Goal: Task Accomplishment & Management: Manage account settings

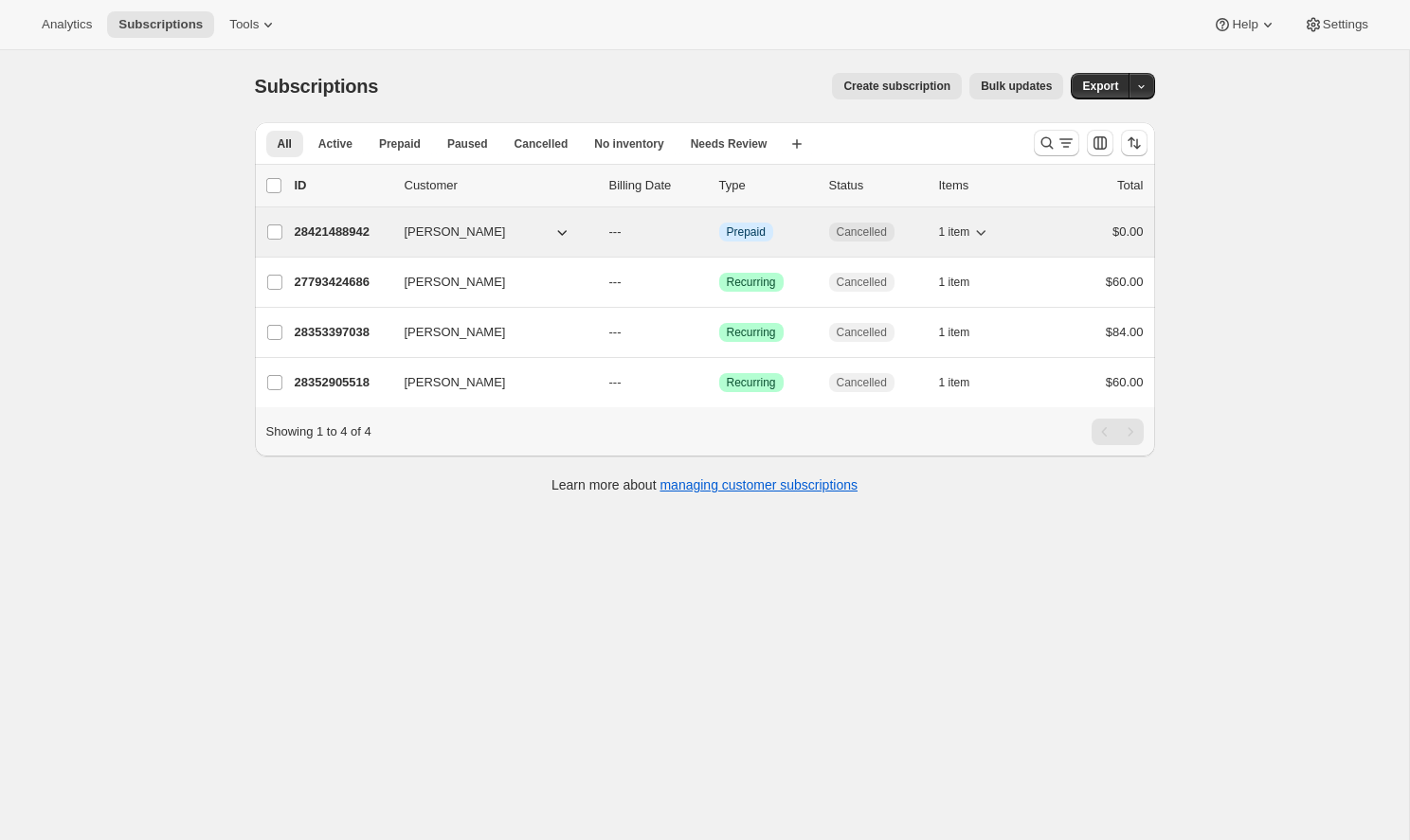
click at [482, 235] on button "[PERSON_NAME]" at bounding box center [487, 231] width 189 height 30
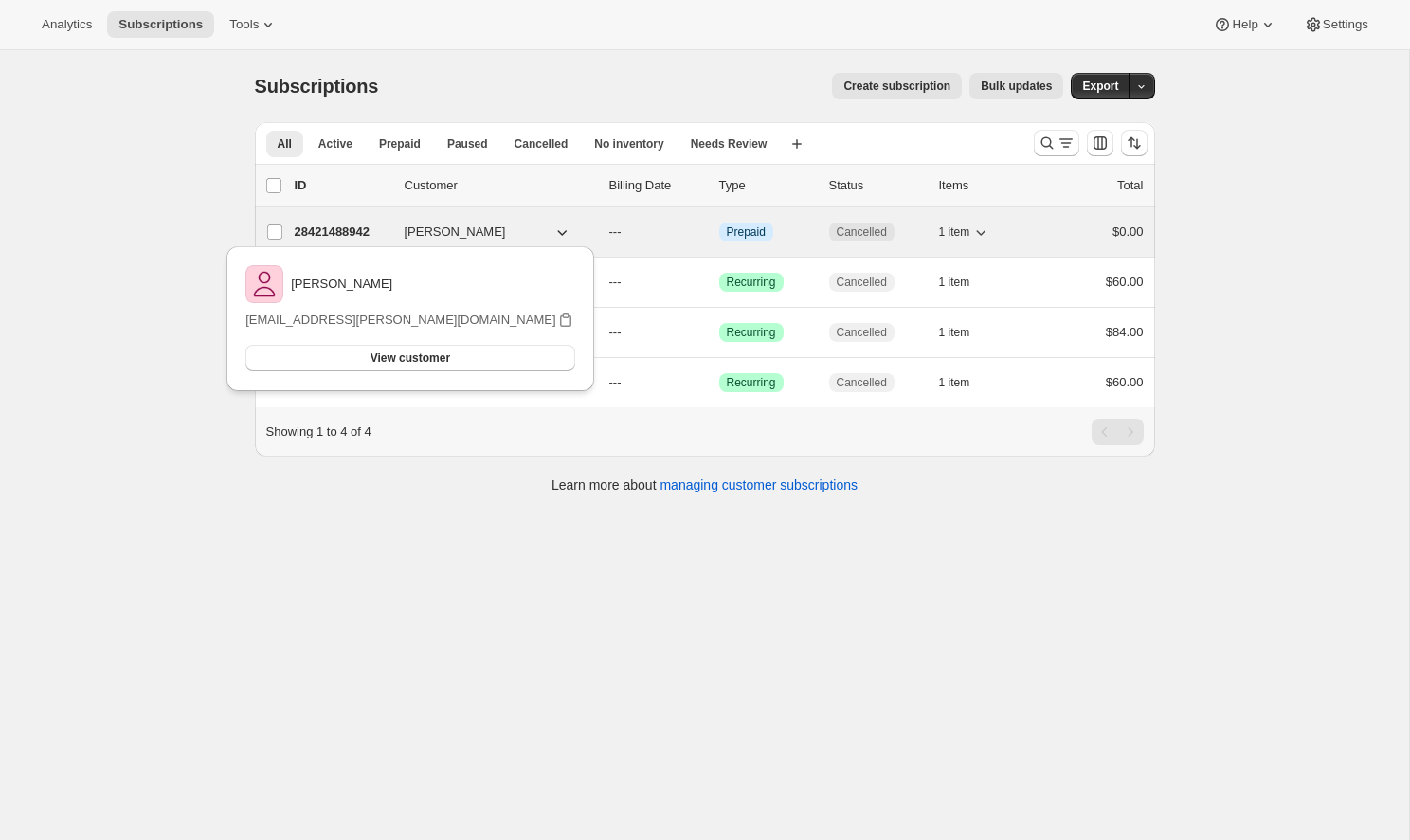
click at [340, 228] on p "28421488942" at bounding box center [342, 231] width 95 height 19
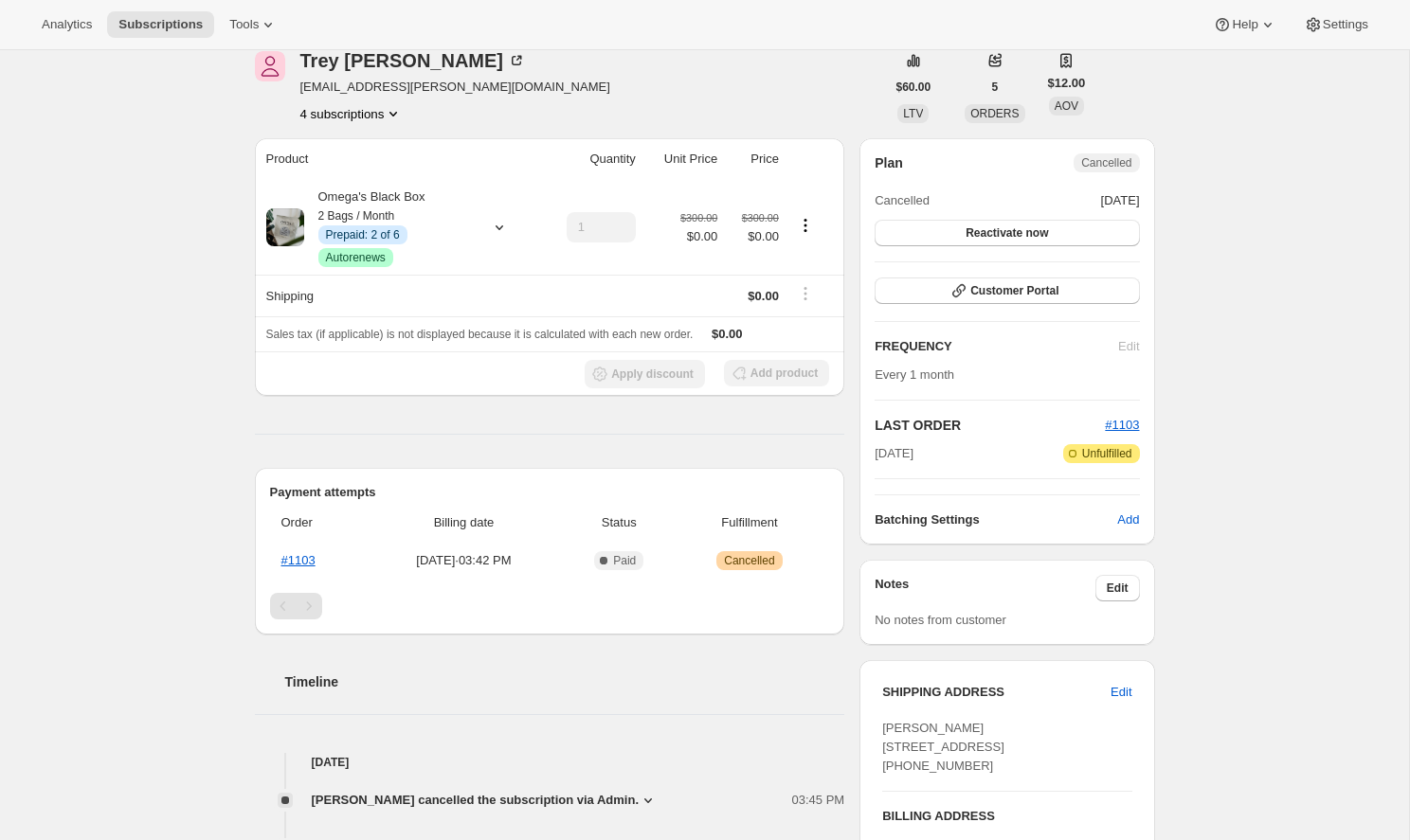
scroll to position [74, 0]
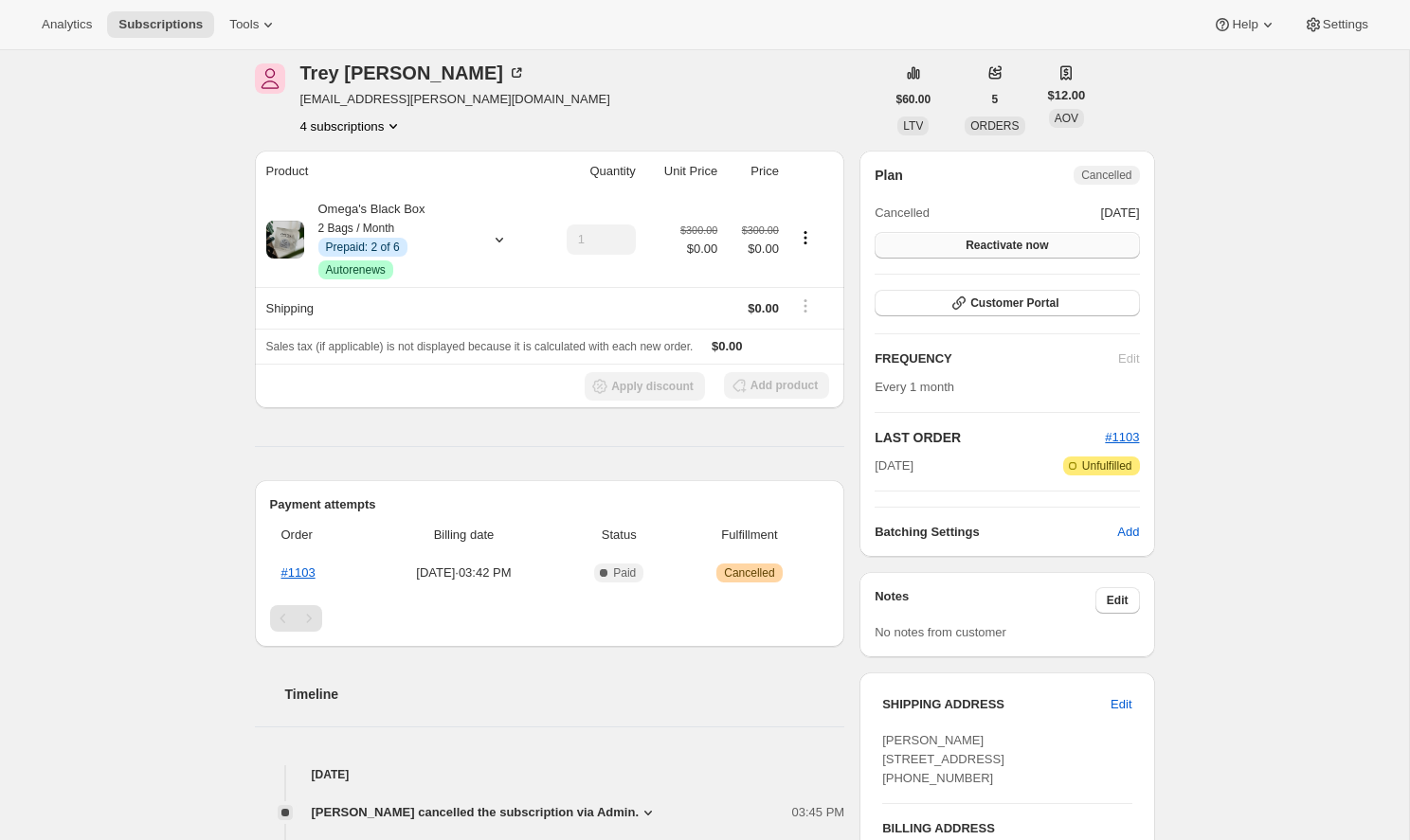
click at [1056, 243] on button "Reactivate now" at bounding box center [1007, 245] width 265 height 26
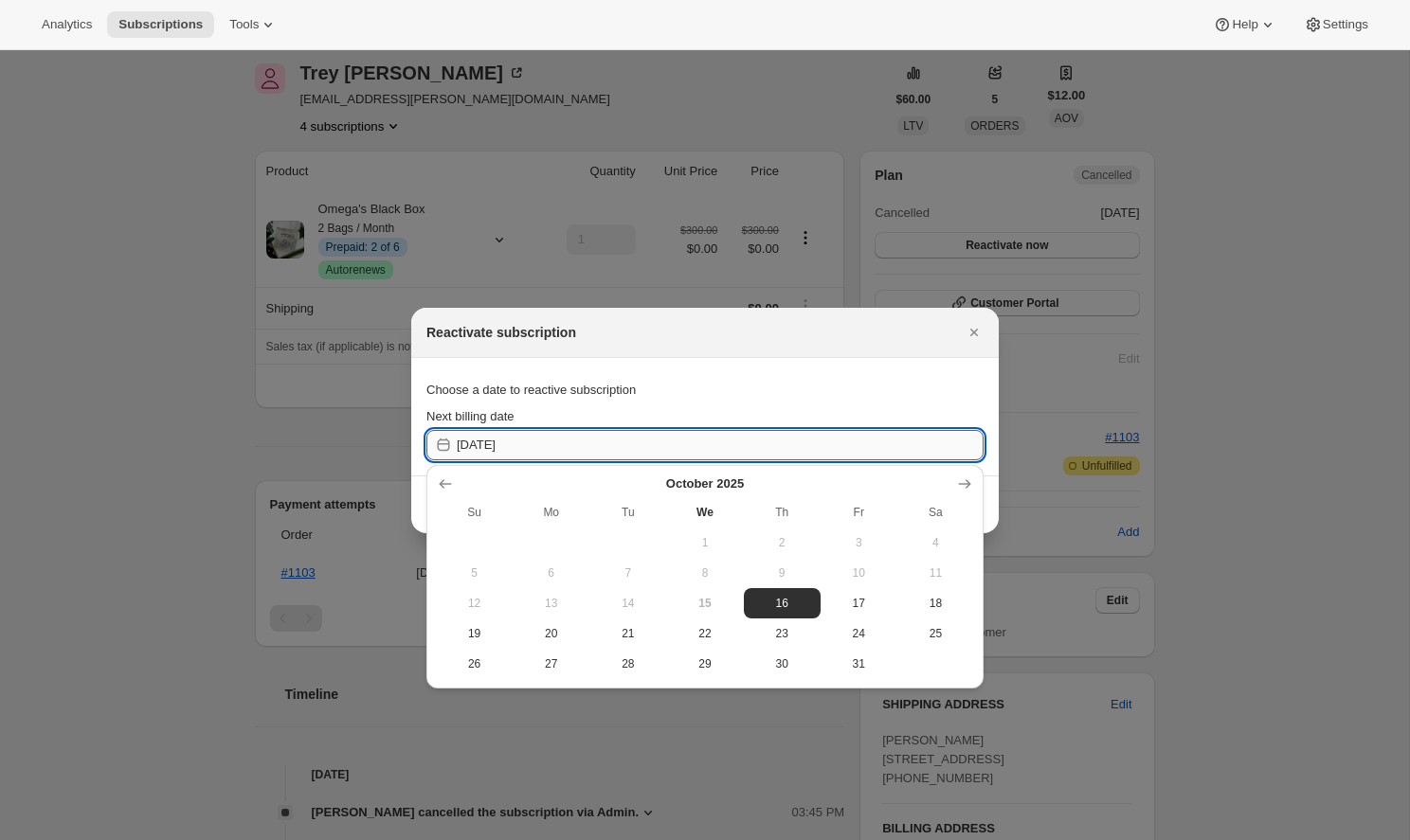
click at [926, 449] on input "[DATE]" at bounding box center [720, 445] width 527 height 30
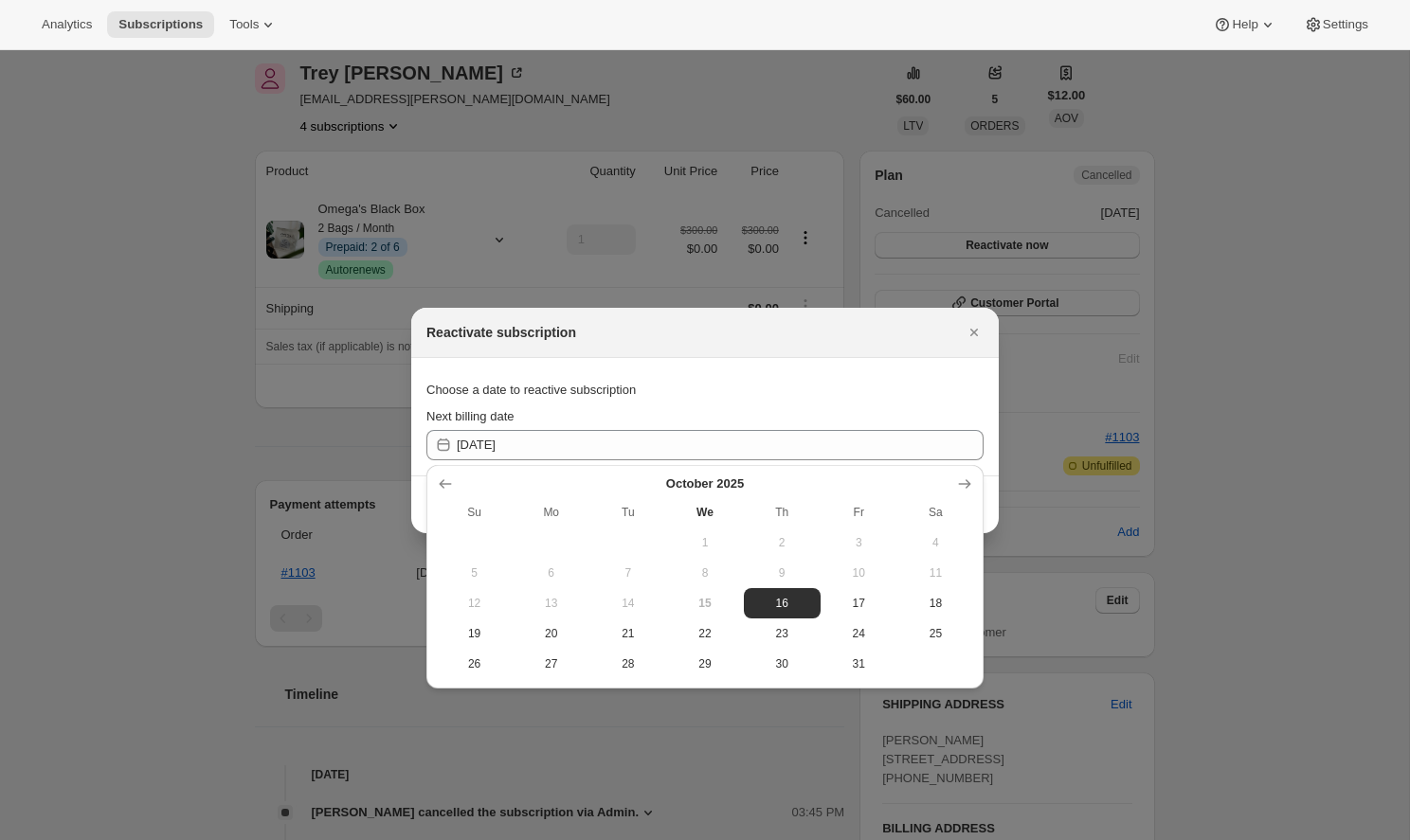
click at [869, 380] on div "Choose a date to reactive subscription" at bounding box center [705, 390] width 557 height 34
click at [915, 398] on div "Choose a date to reactive subscription" at bounding box center [705, 390] width 557 height 34
click at [807, 604] on span "16" at bounding box center [781, 603] width 62 height 15
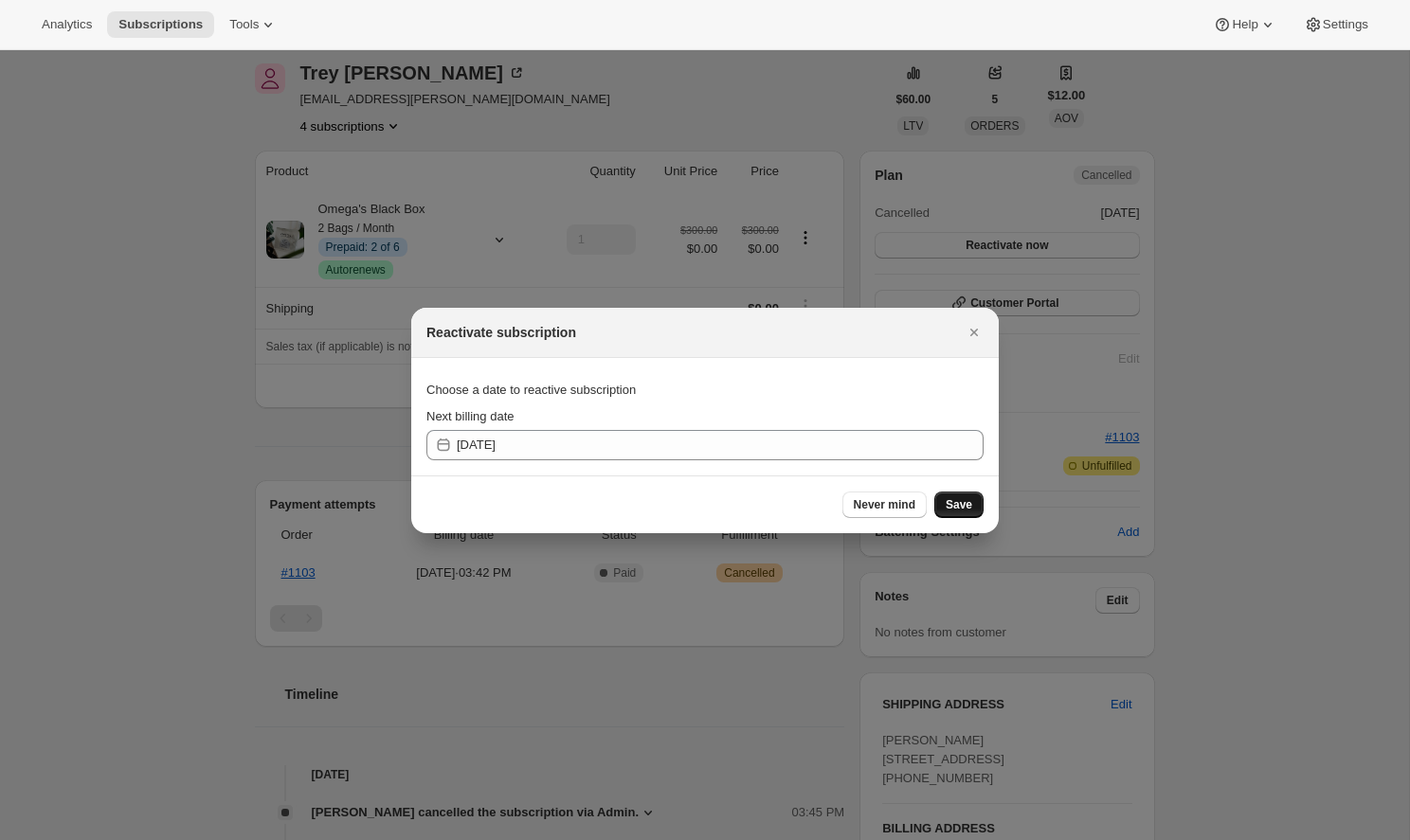
click at [953, 503] on span "Save" at bounding box center [958, 504] width 26 height 15
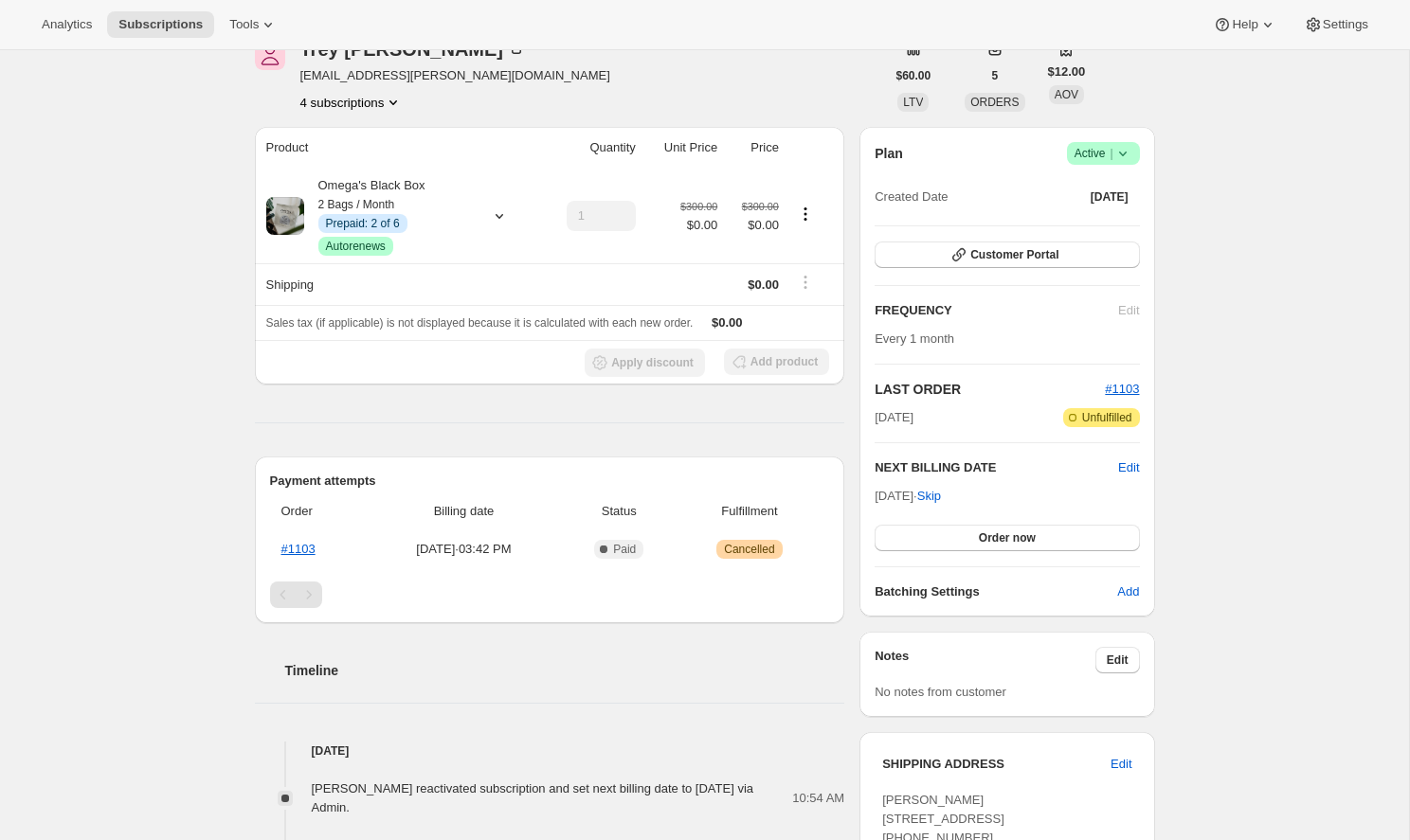
scroll to position [188, 0]
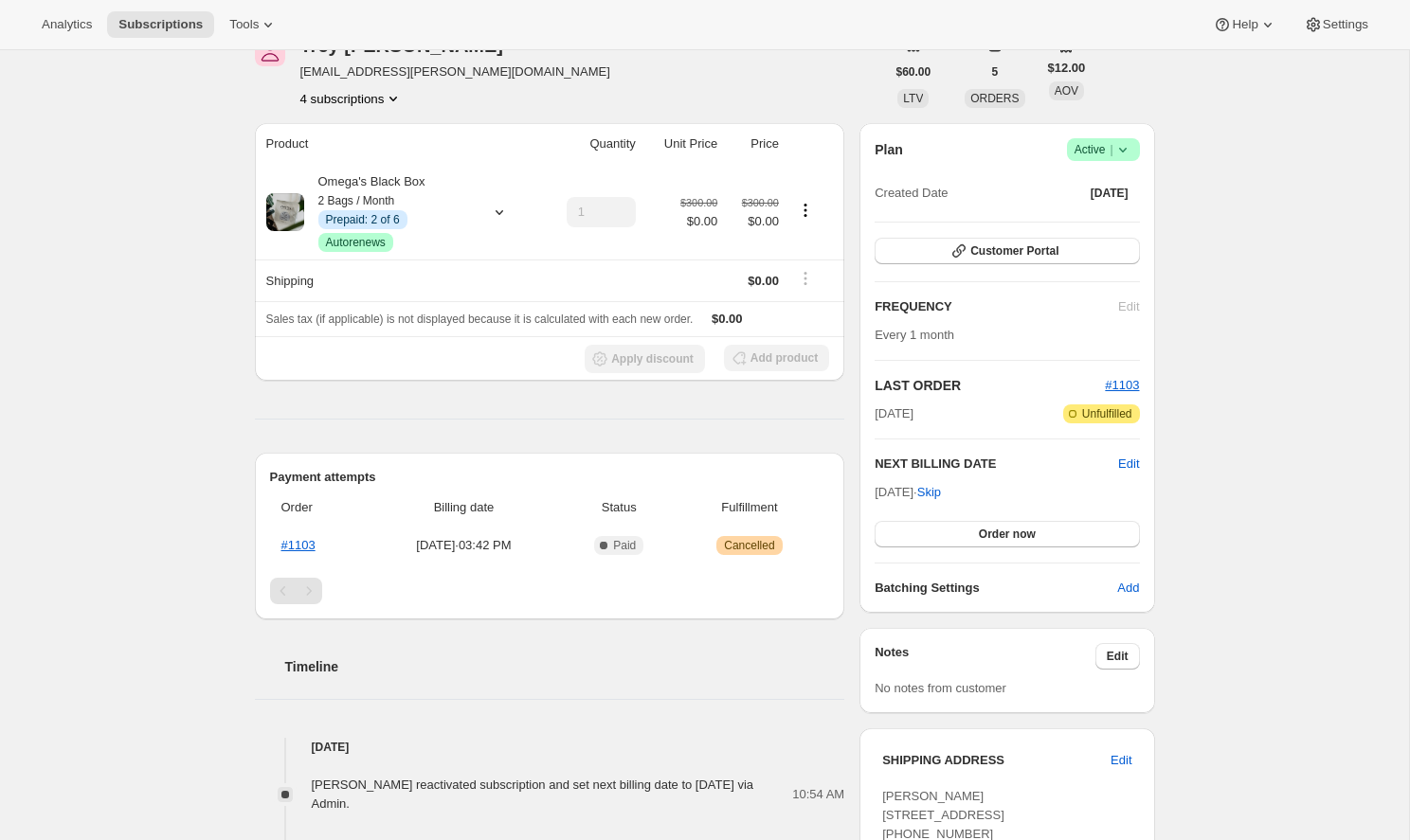
click at [1118, 310] on div "FREQUENCY Edit" at bounding box center [1007, 306] width 265 height 19
click at [932, 332] on span "Every 1 month" at bounding box center [914, 334] width 79 height 14
click at [914, 411] on span "[DATE]" at bounding box center [894, 414] width 39 height 19
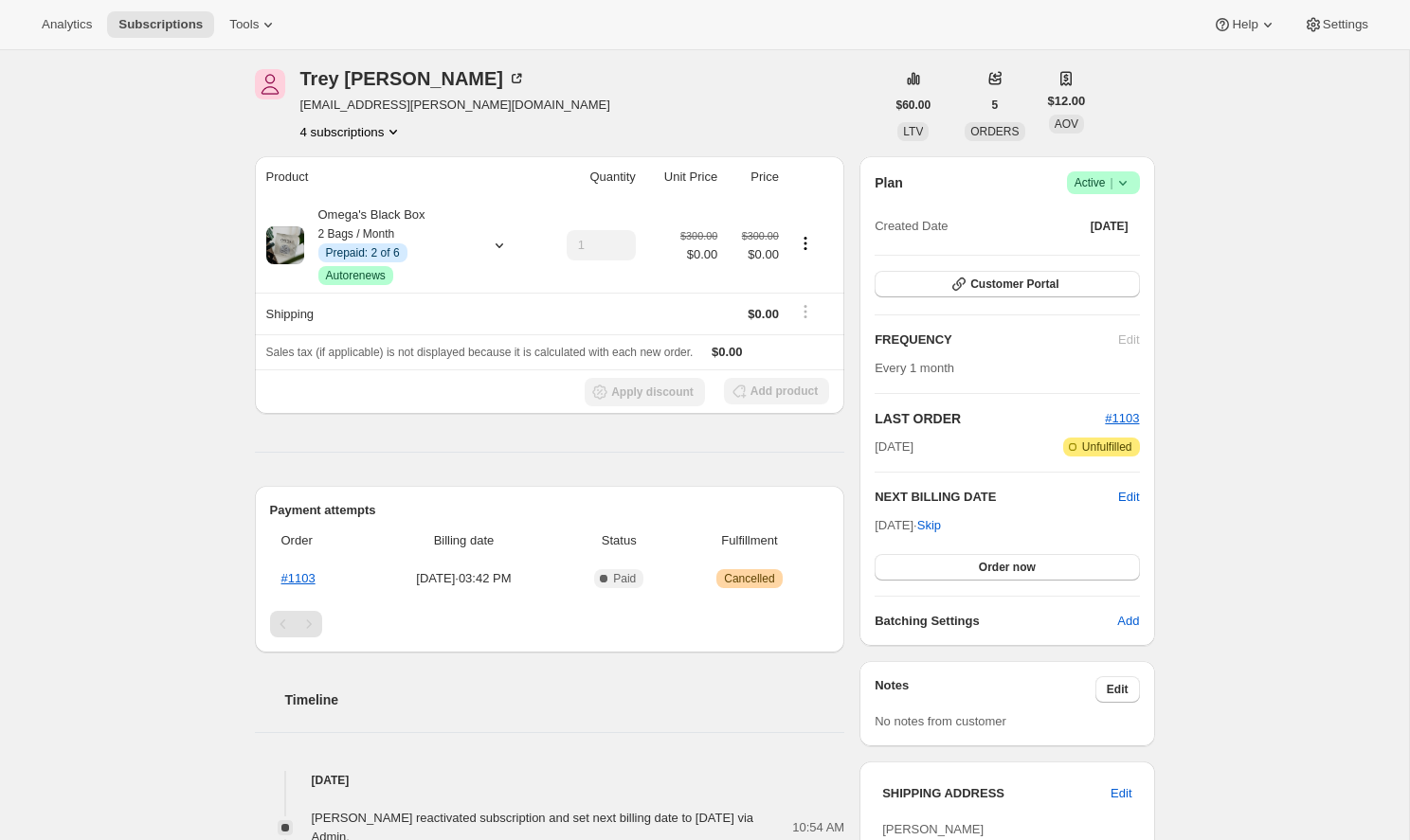
scroll to position [98, 0]
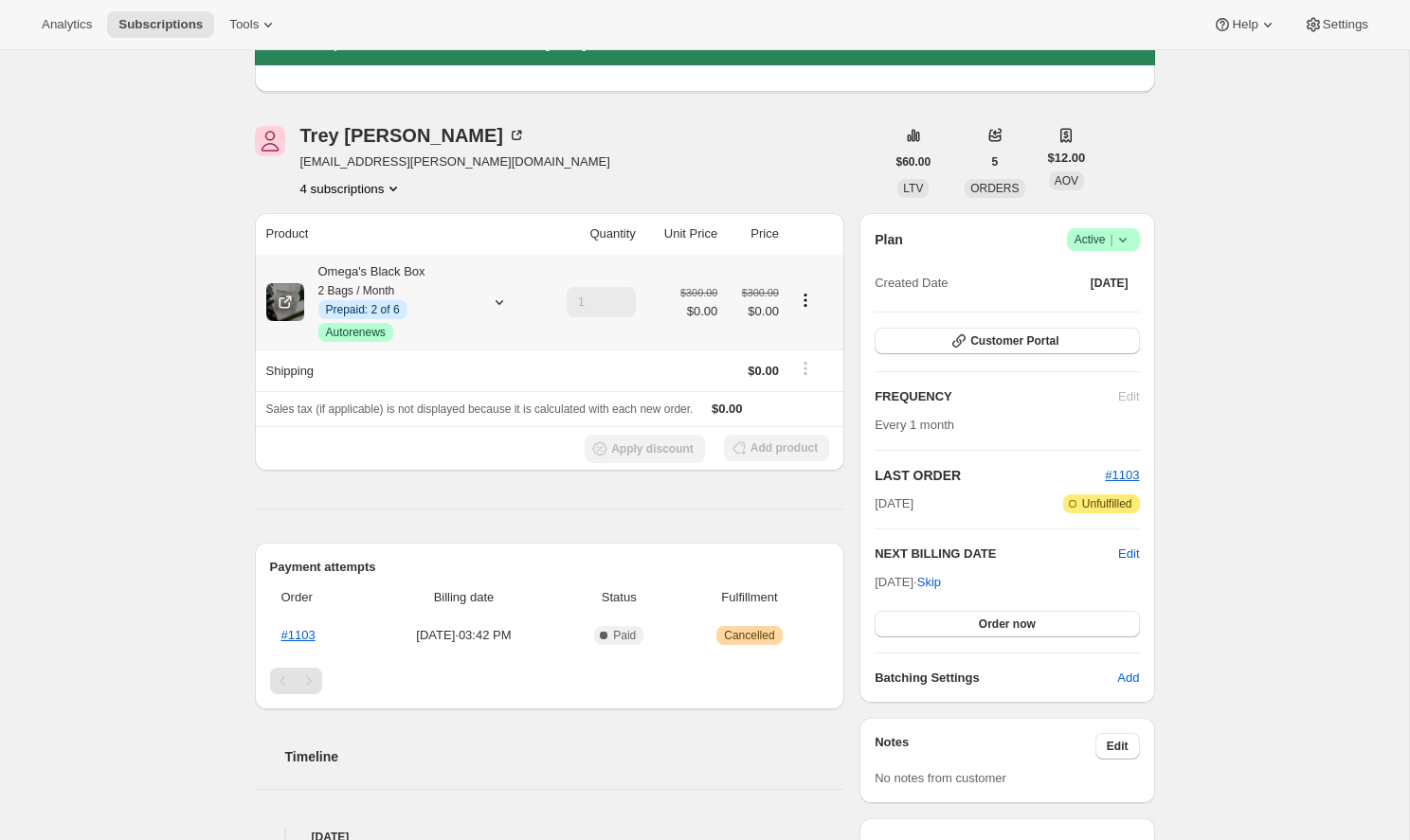
click at [383, 306] on span "Prepaid: 2 of 6" at bounding box center [362, 309] width 74 height 15
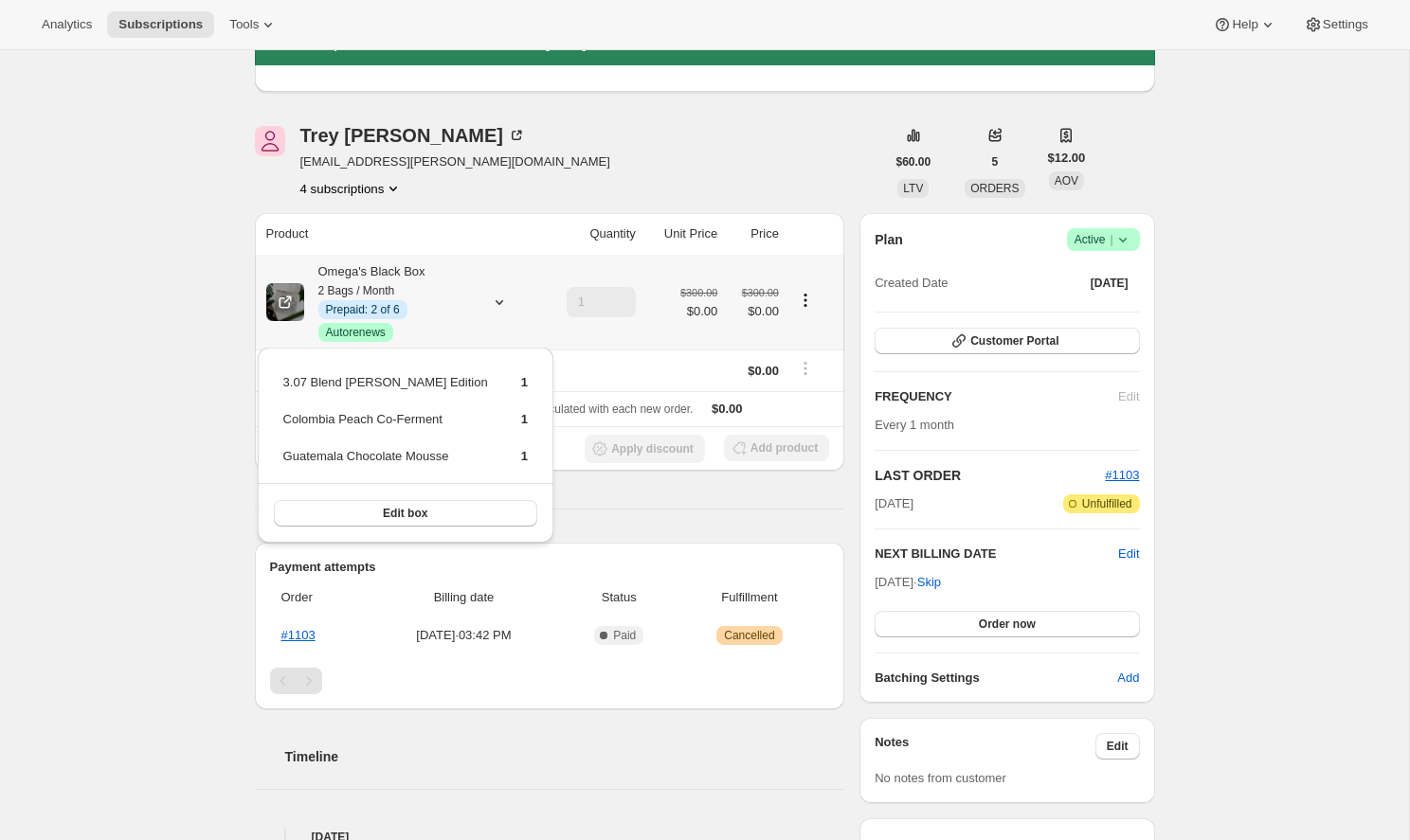
click at [437, 300] on div "Omega's Black Box 2 Bags / Month Info Prepaid: 2 of 6 Success Autorenews" at bounding box center [389, 302] width 171 height 79
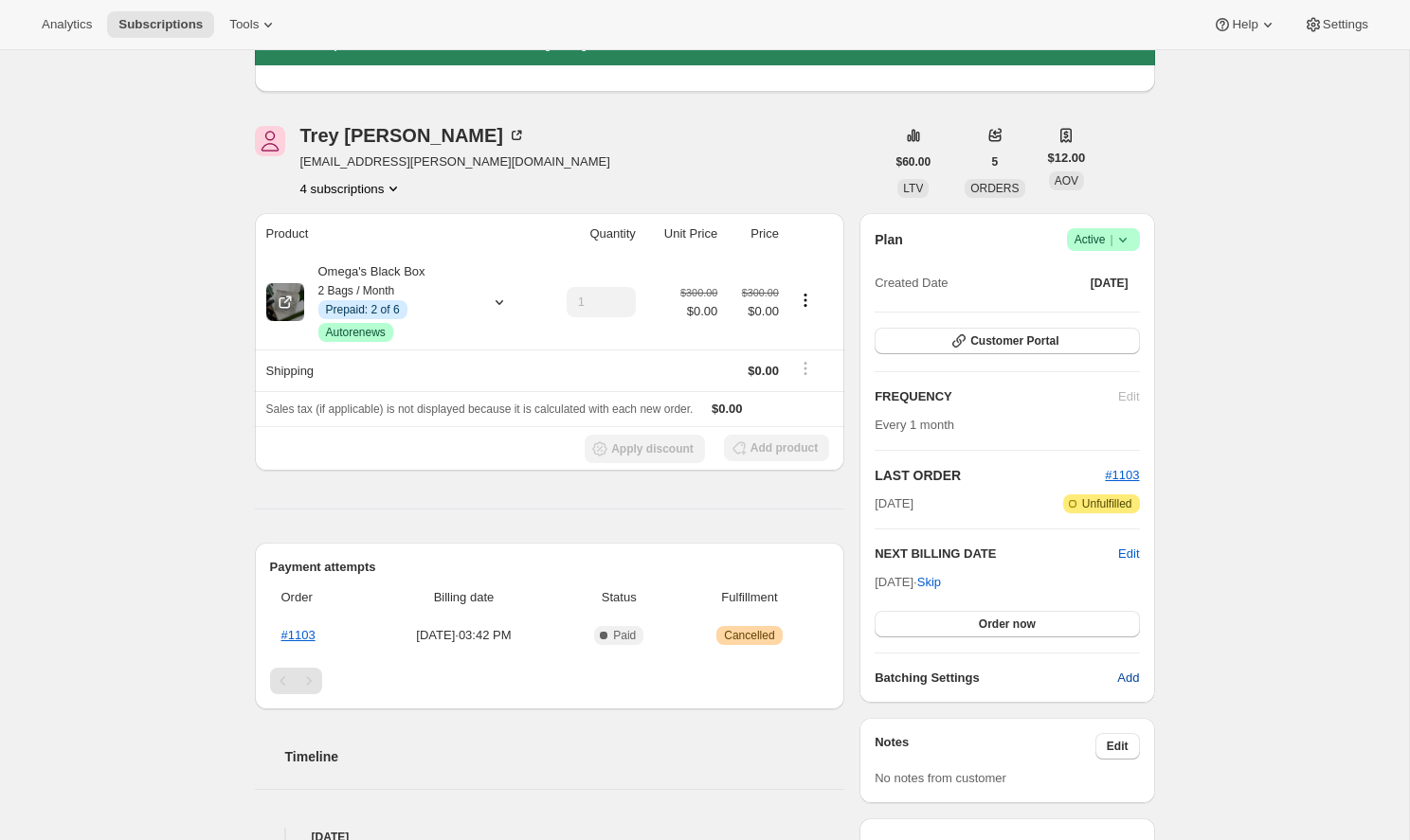
click at [1133, 684] on span "Add" at bounding box center [1128, 677] width 22 height 19
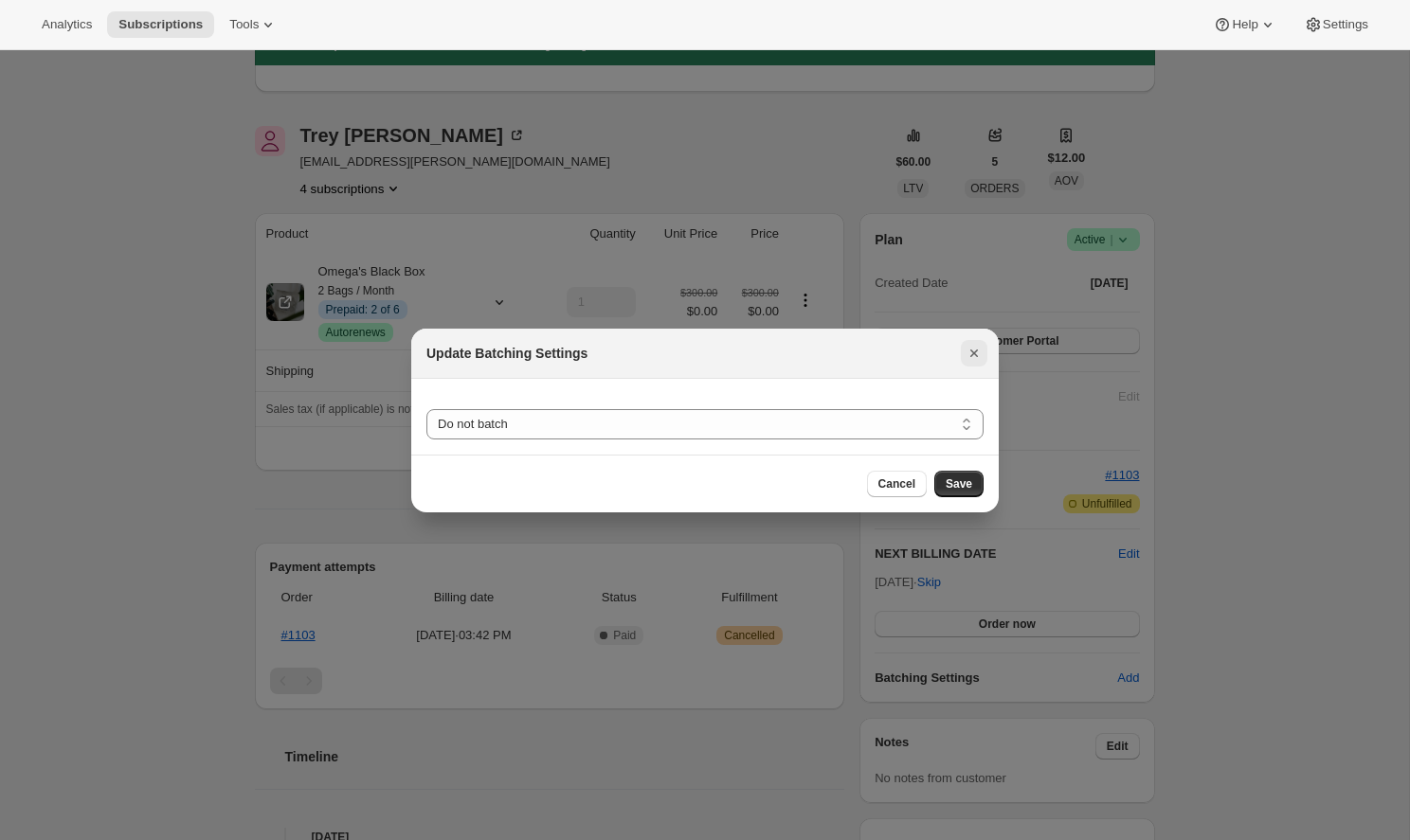
click at [977, 358] on icon "Close" at bounding box center [974, 353] width 19 height 19
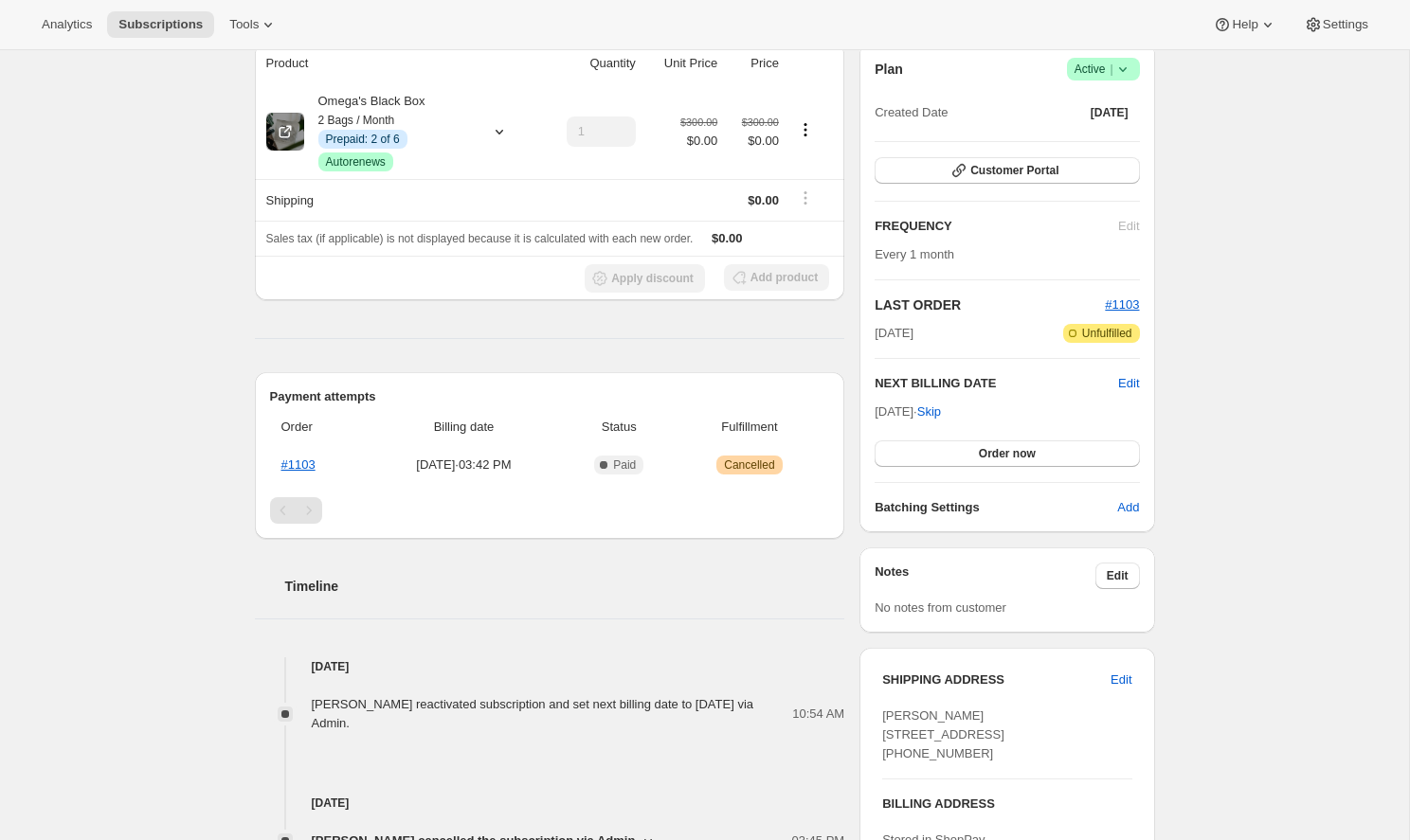
scroll to position [275, 0]
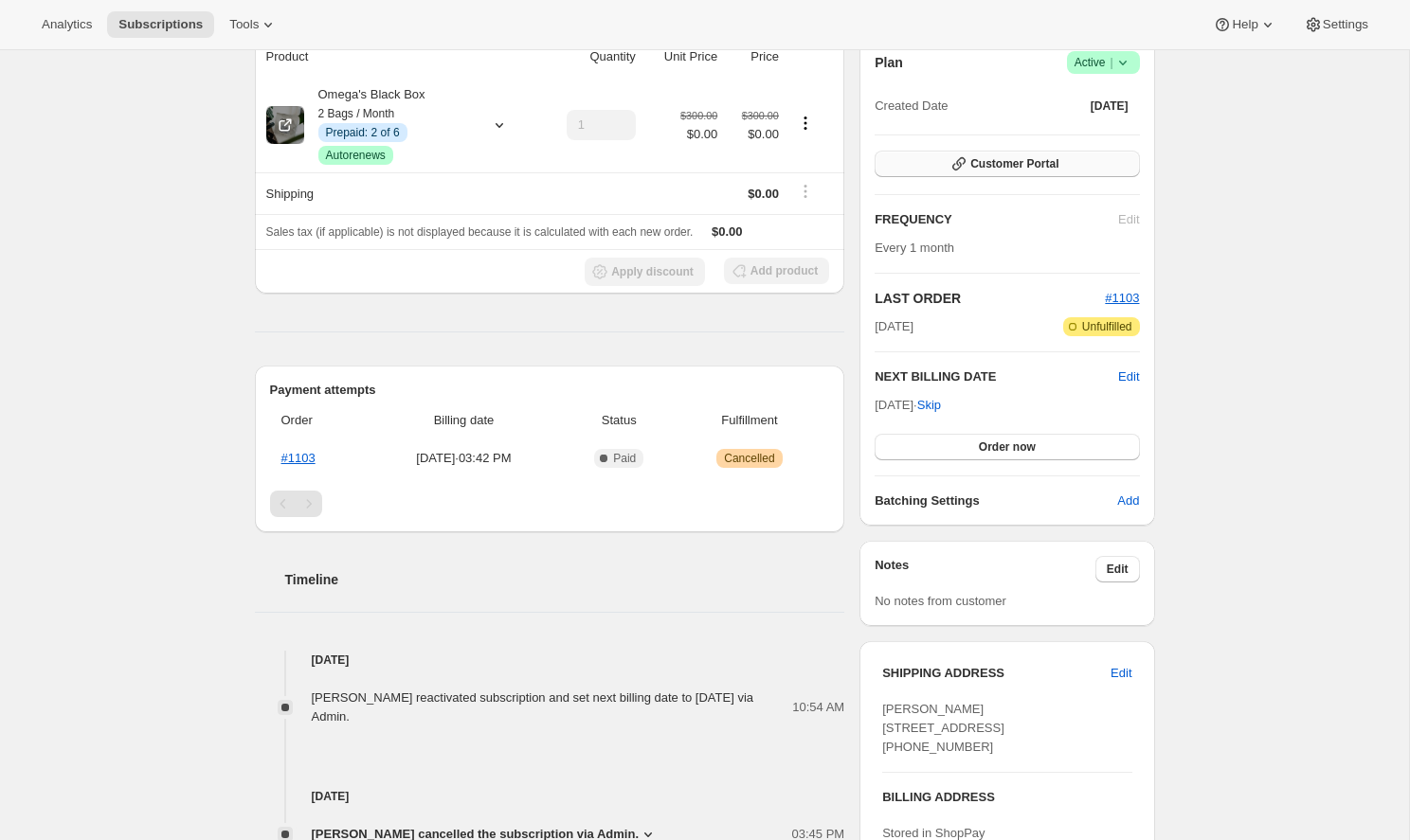
click at [1016, 162] on span "Customer Portal" at bounding box center [1015, 163] width 88 height 15
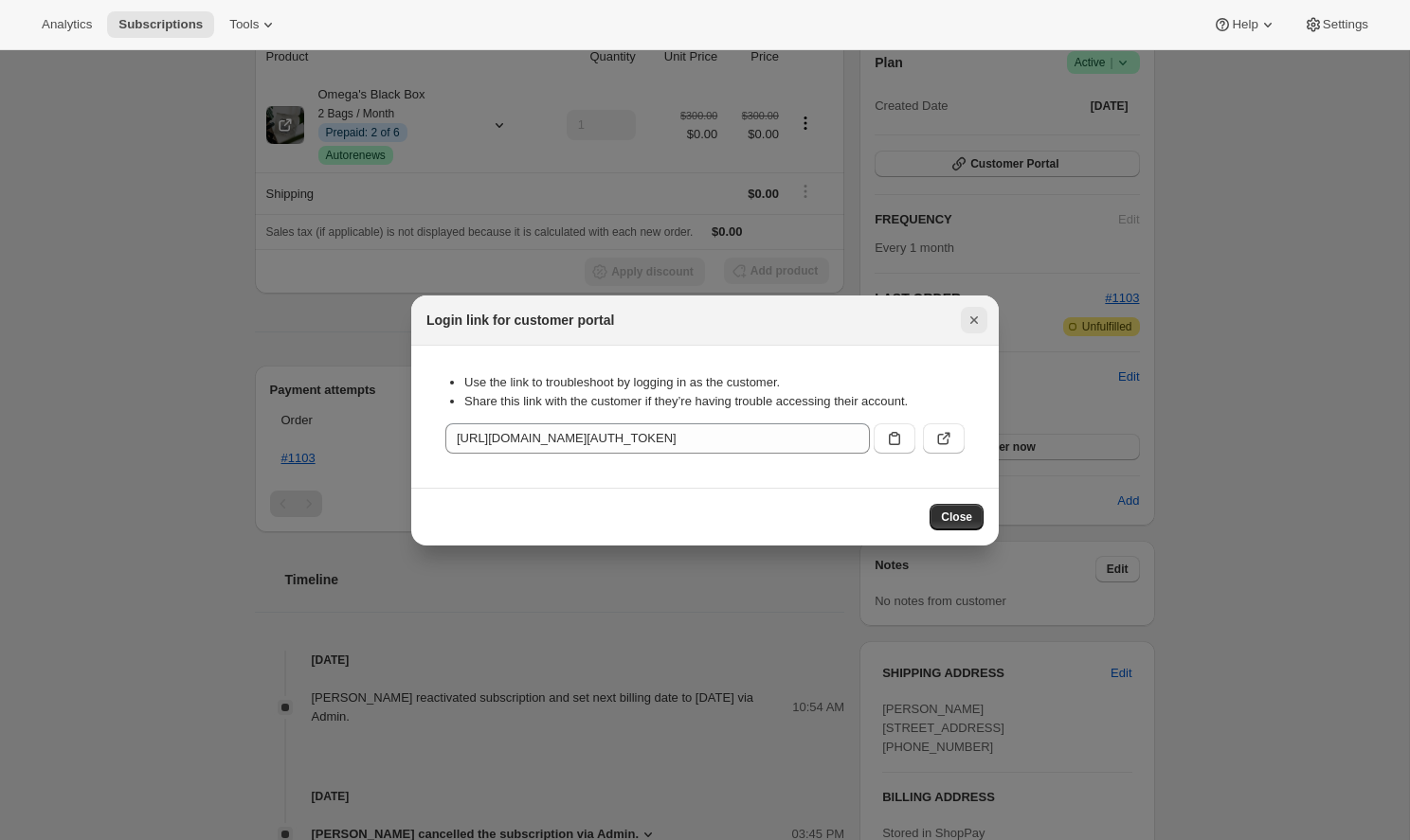
click at [977, 311] on icon "Close" at bounding box center [974, 320] width 19 height 19
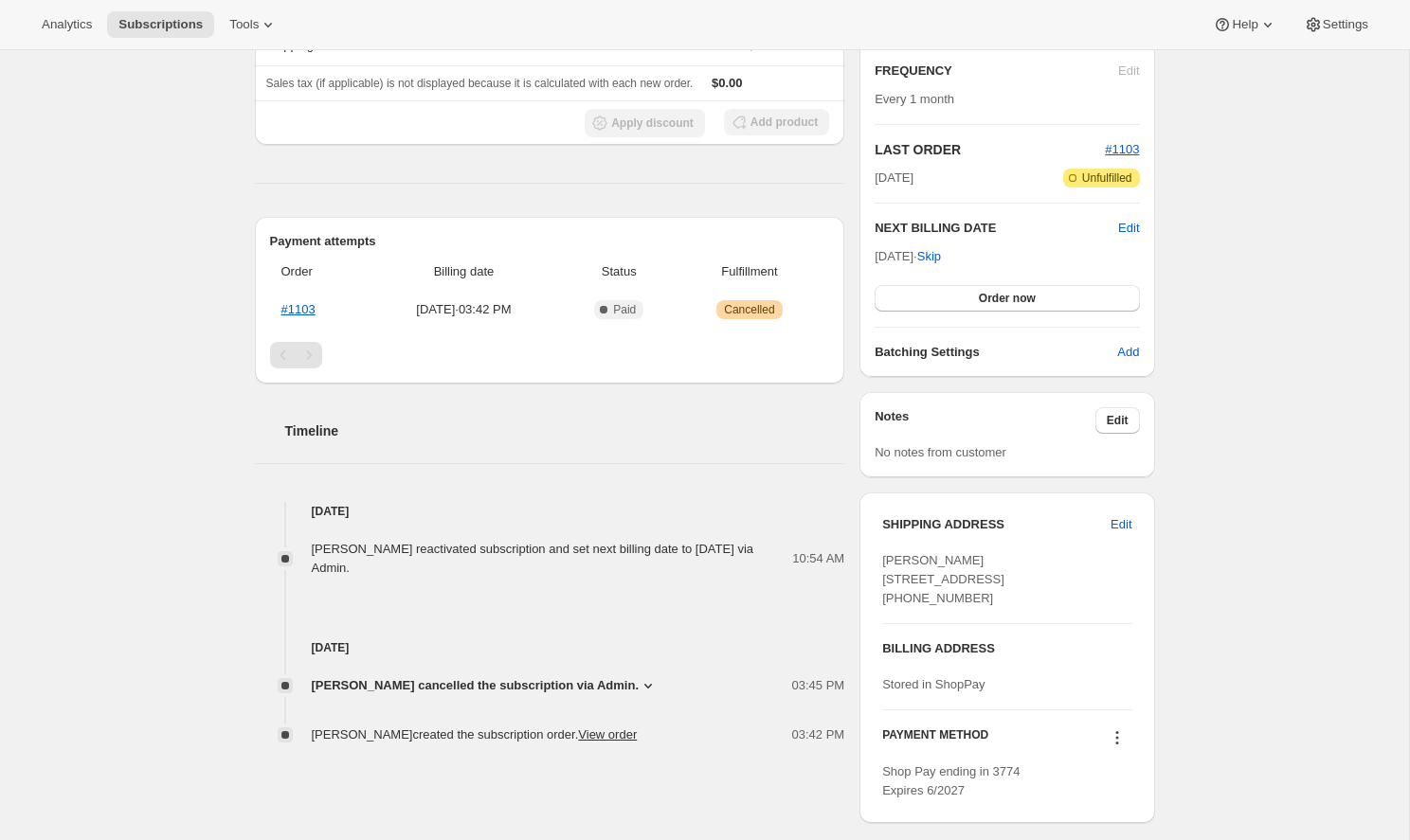
scroll to position [426, 0]
click at [1123, 224] on span "Edit" at bounding box center [1128, 225] width 21 height 19
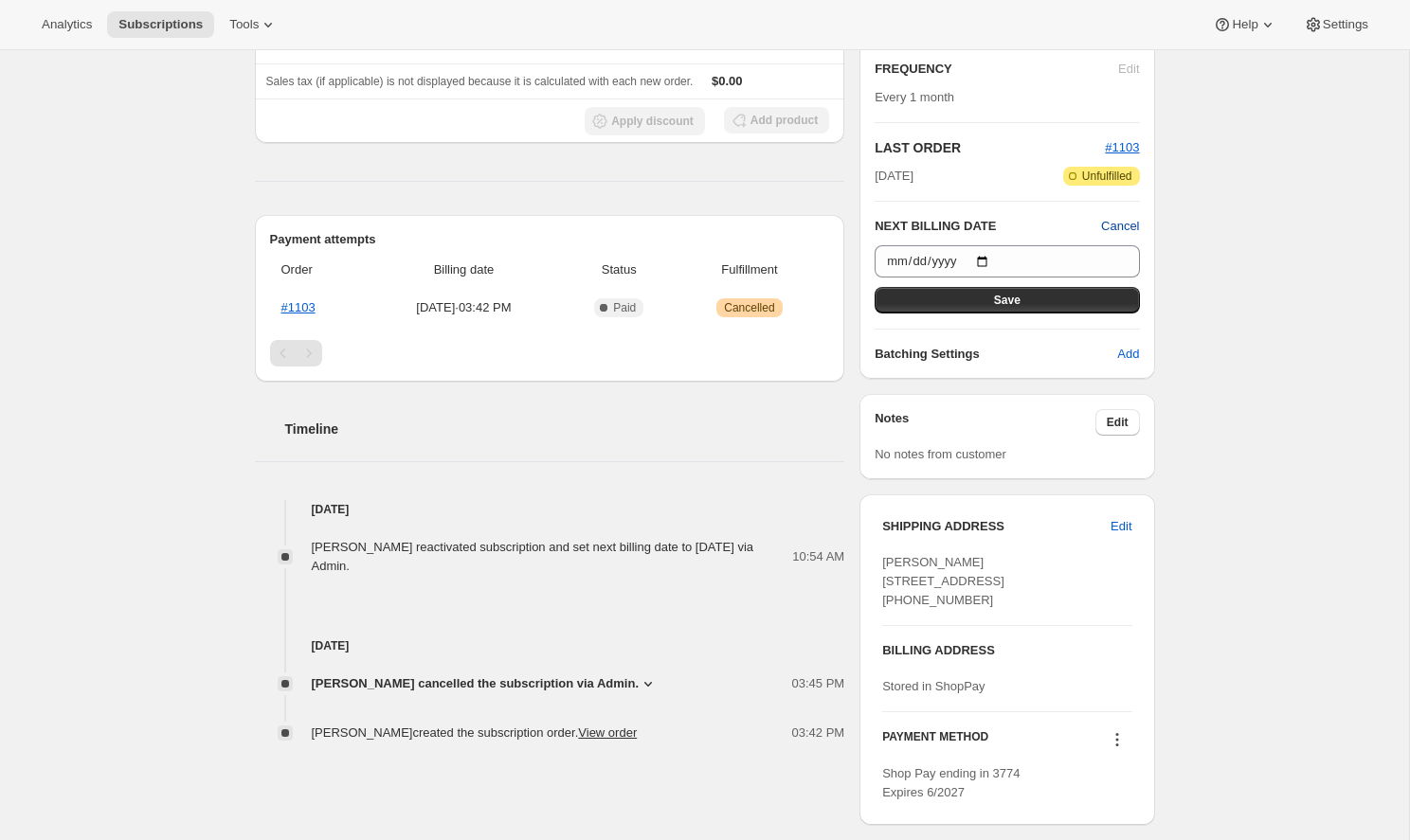
click at [1123, 224] on span "Cancel" at bounding box center [1120, 225] width 38 height 19
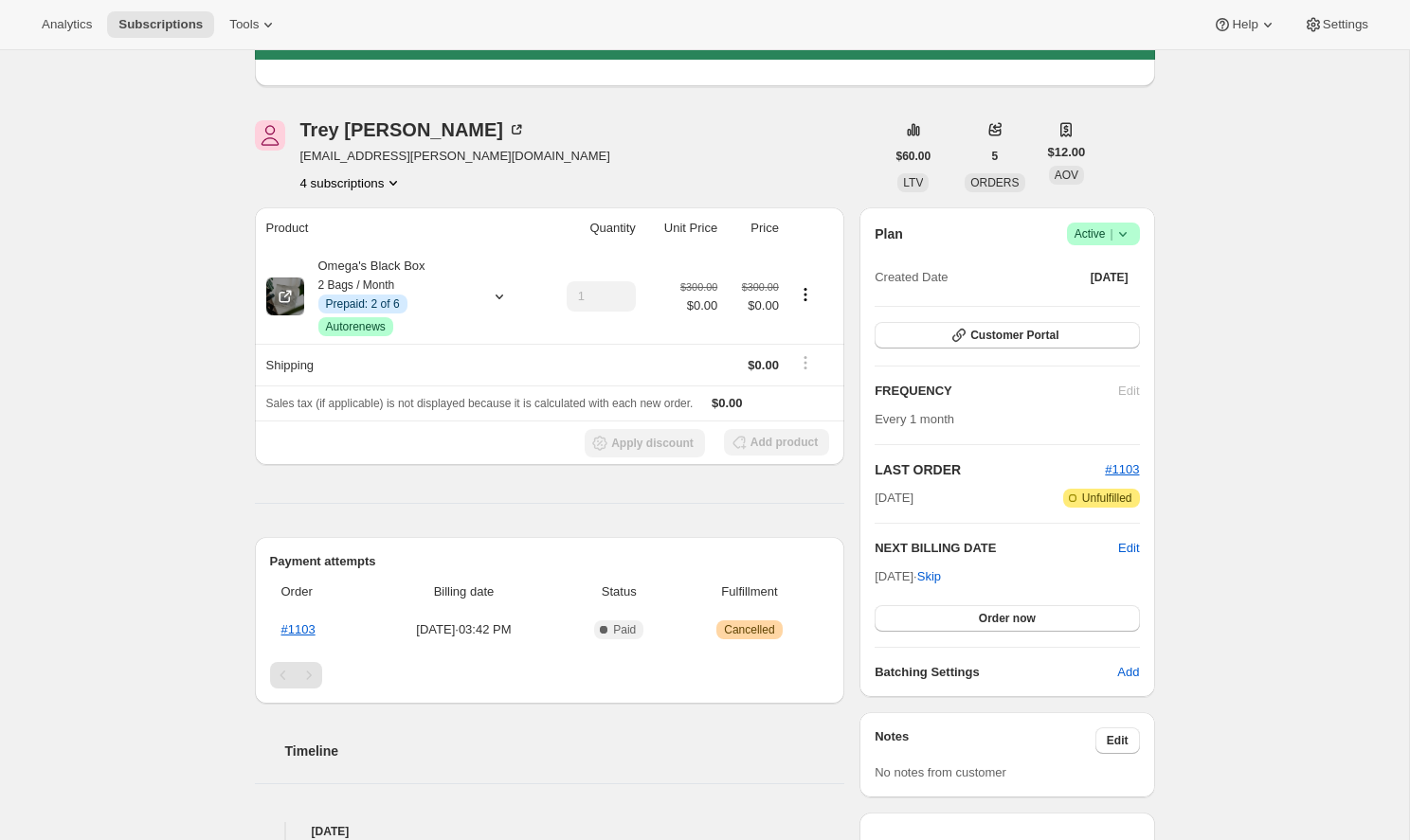
scroll to position [91, 0]
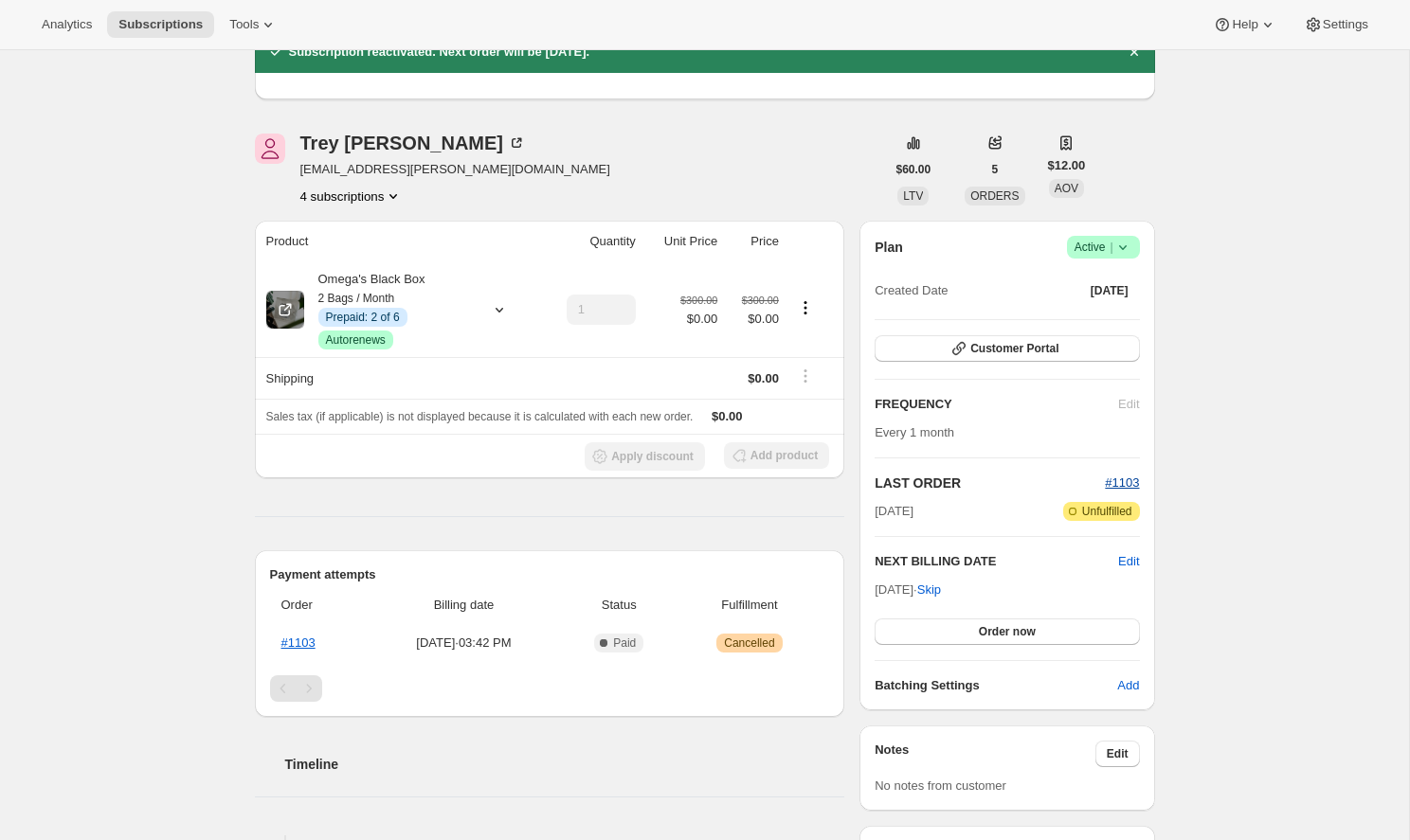
click at [1134, 482] on span "#1103" at bounding box center [1122, 482] width 34 height 14
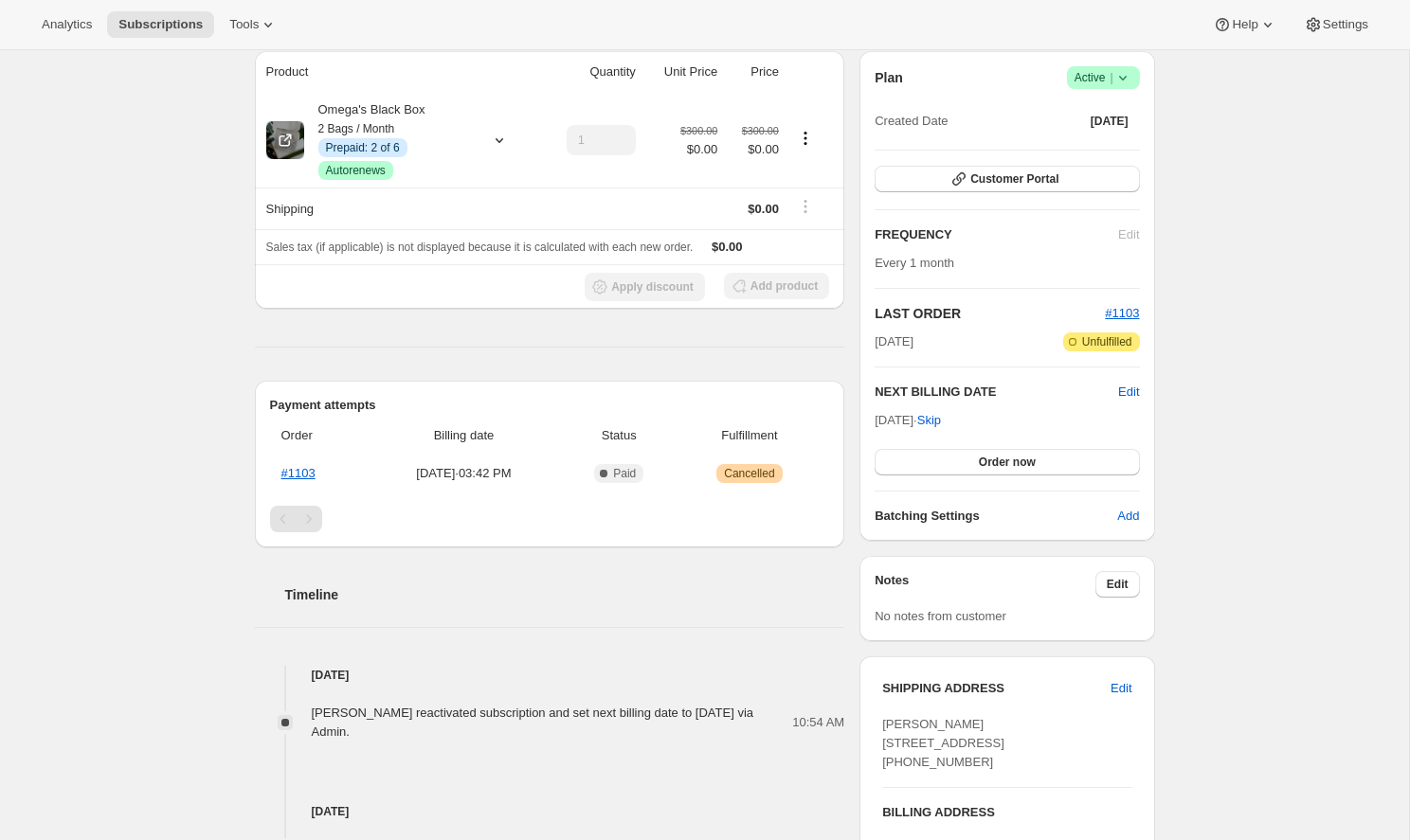
scroll to position [265, 0]
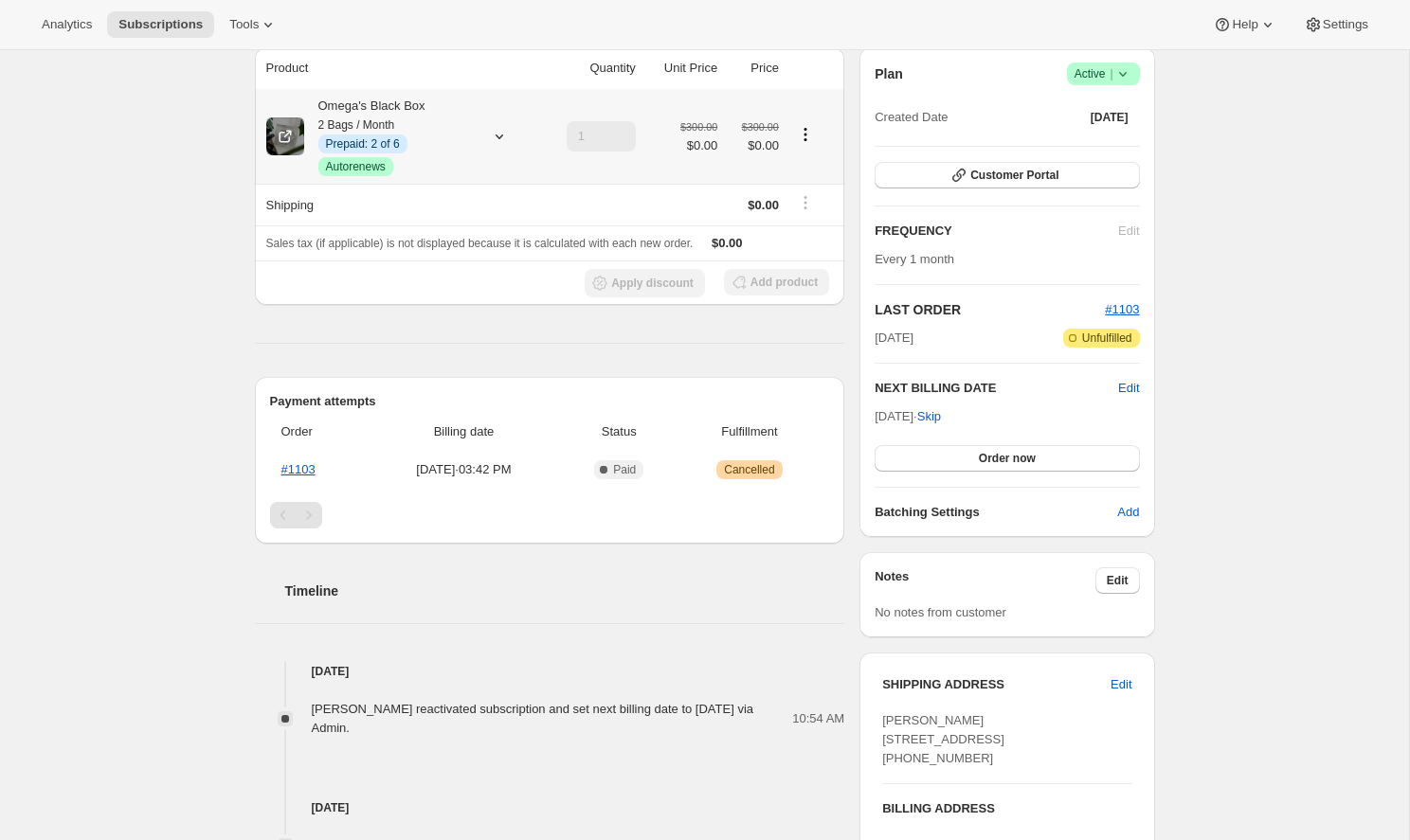
click at [500, 133] on icon at bounding box center [499, 135] width 19 height 19
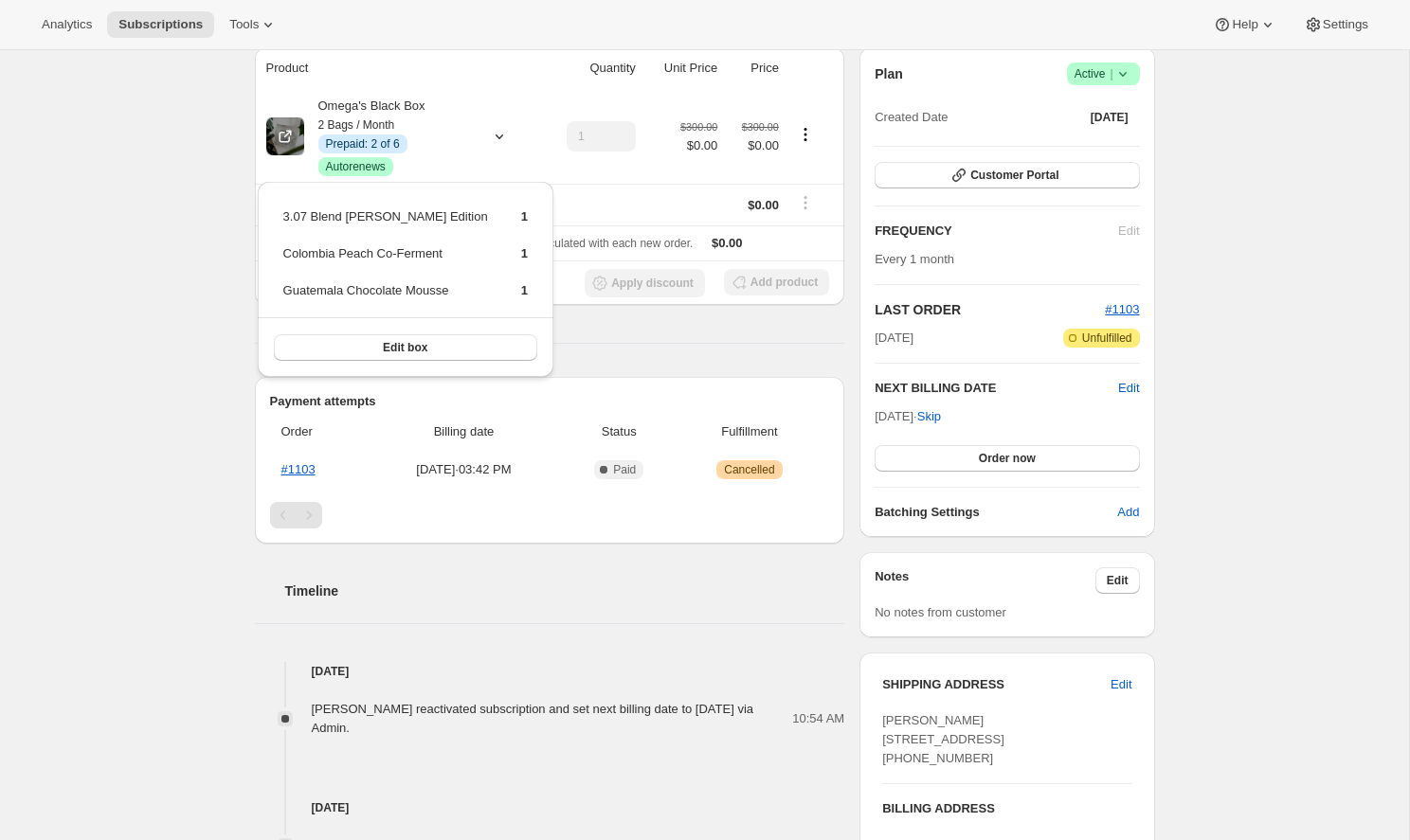
click at [167, 284] on div "Subscription #28421488942. This page is ready Subscription #28421488942 Info Pr…" at bounding box center [704, 470] width 1409 height 1369
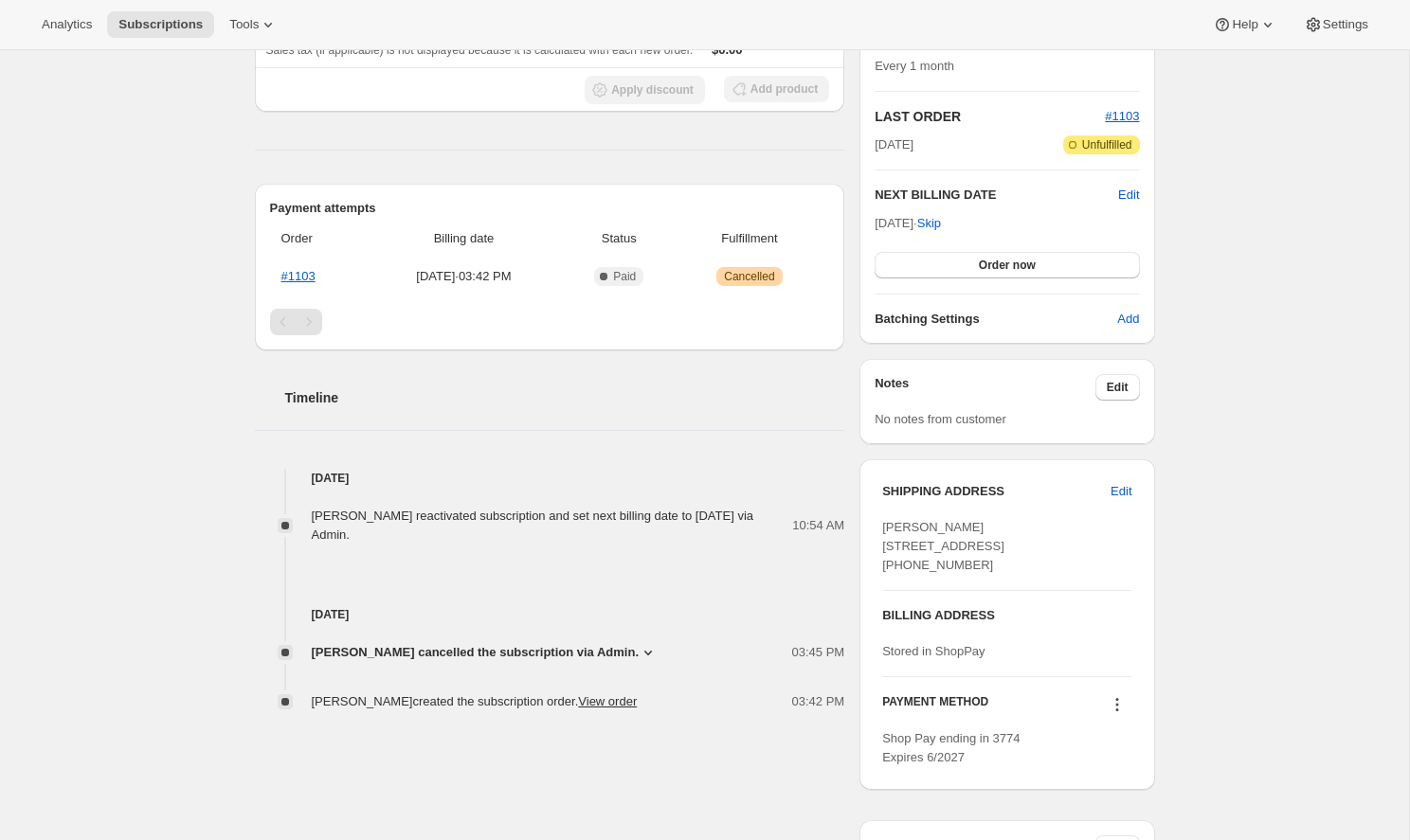
scroll to position [479, 0]
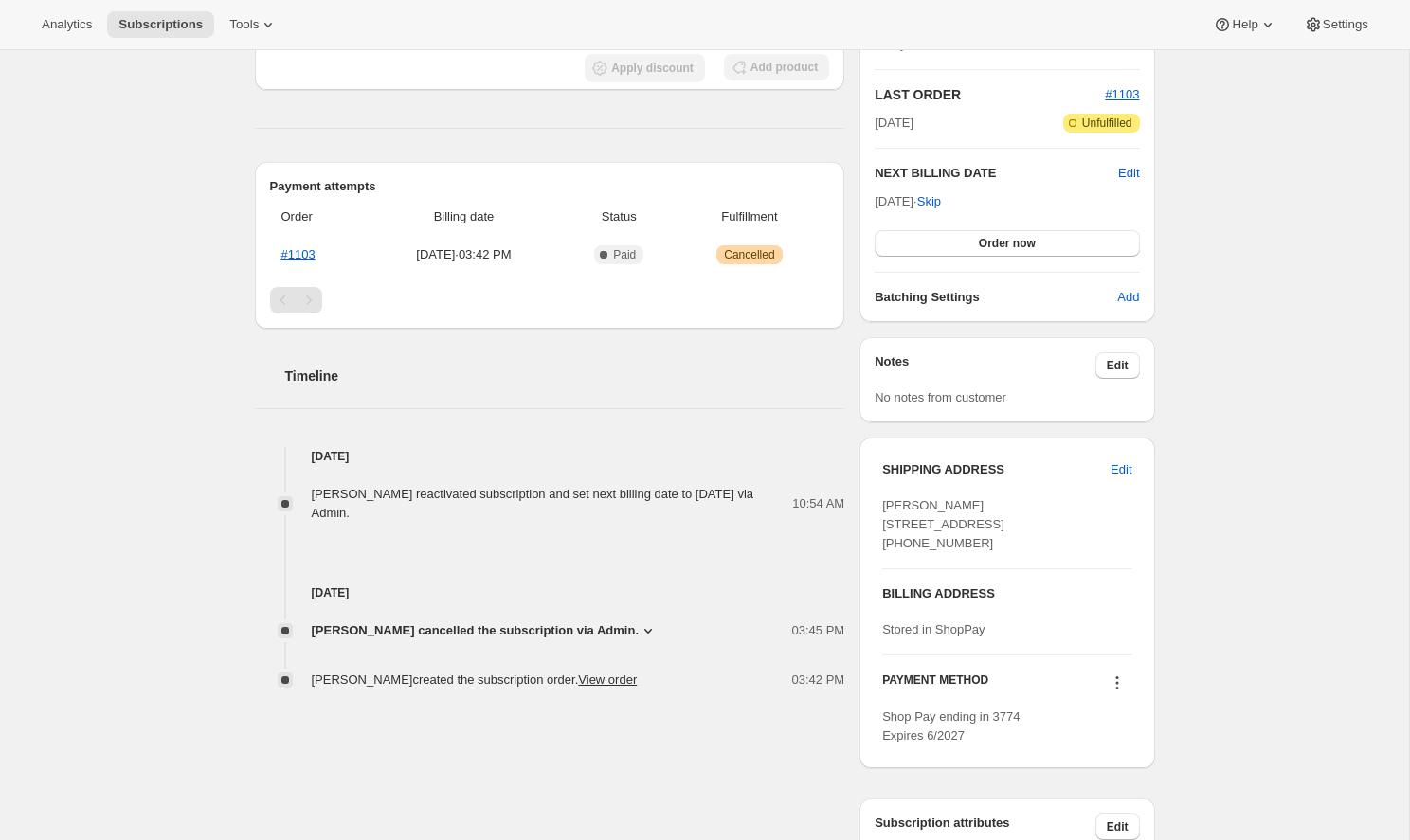
click at [311, 299] on div "Pagination" at bounding box center [308, 300] width 26 height 26
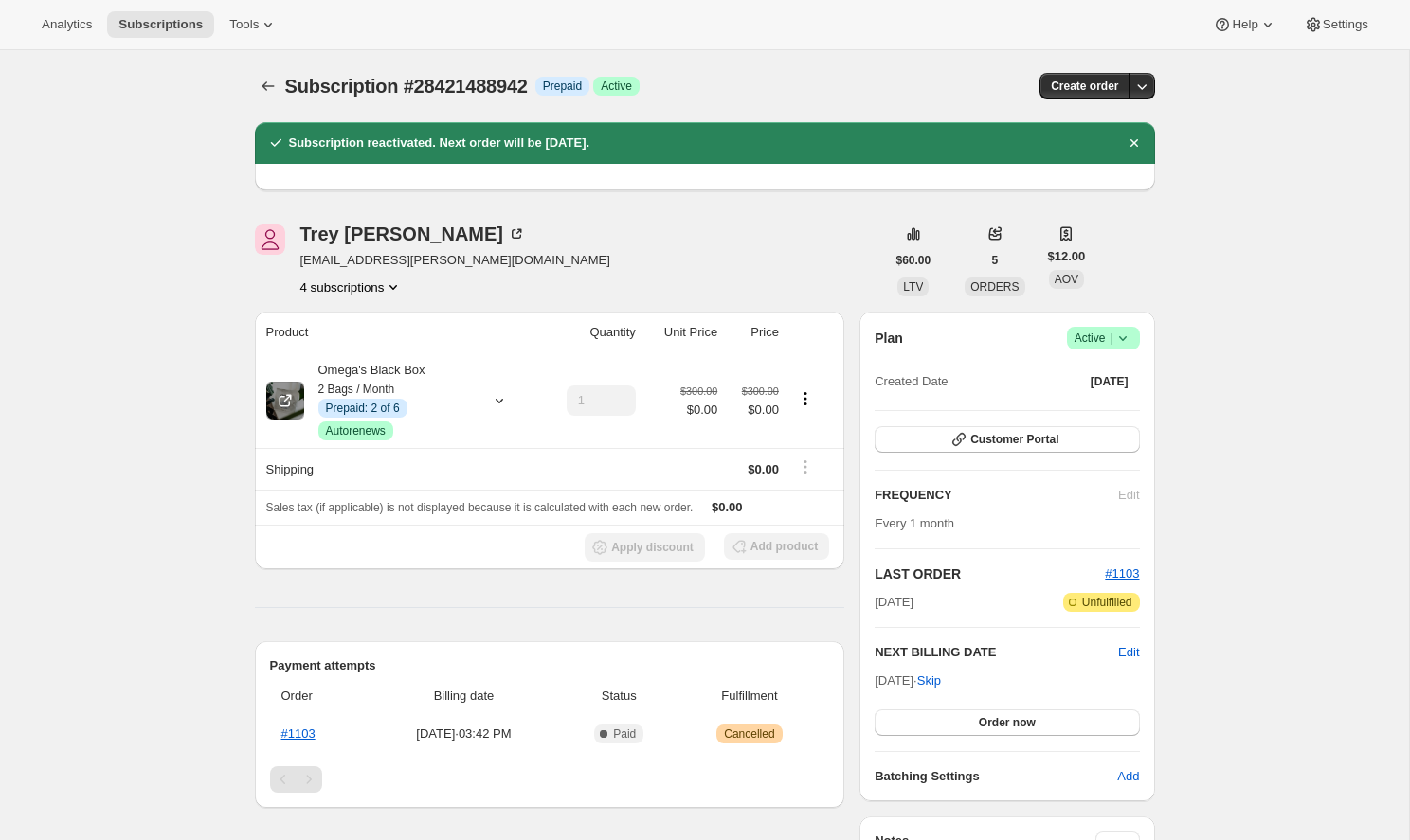
scroll to position [0, 0]
